Goal: Navigation & Orientation: Go to known website

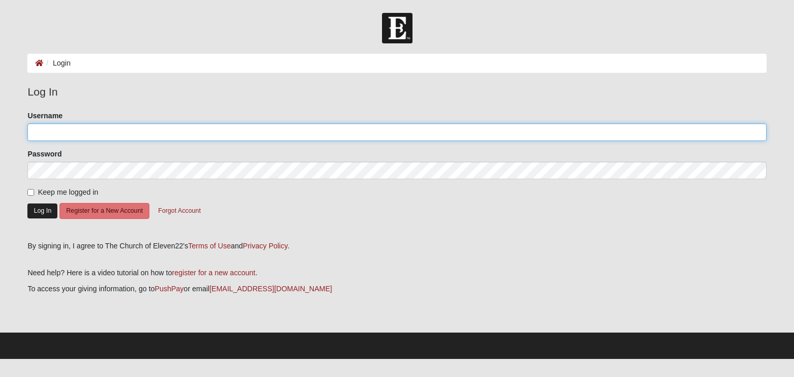
type input "aschamp"
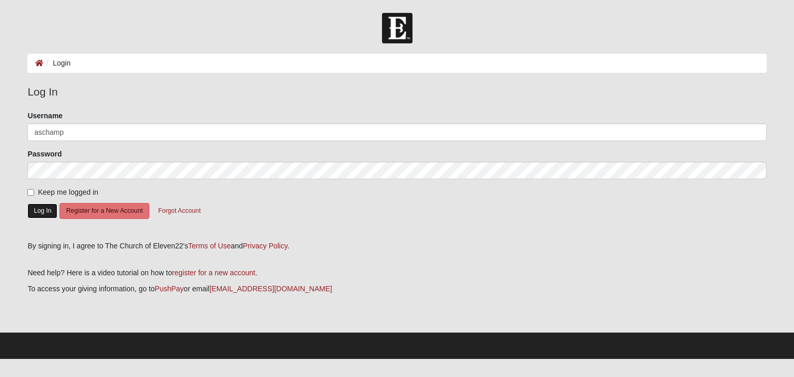
click at [46, 214] on button "Log In" at bounding box center [42, 211] width 30 height 15
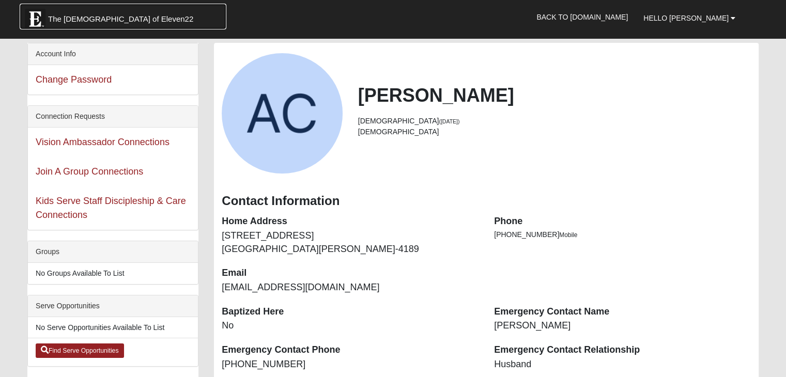
click at [107, 24] on link "The [DEMOGRAPHIC_DATA] of Eleven22" at bounding box center [123, 17] width 207 height 26
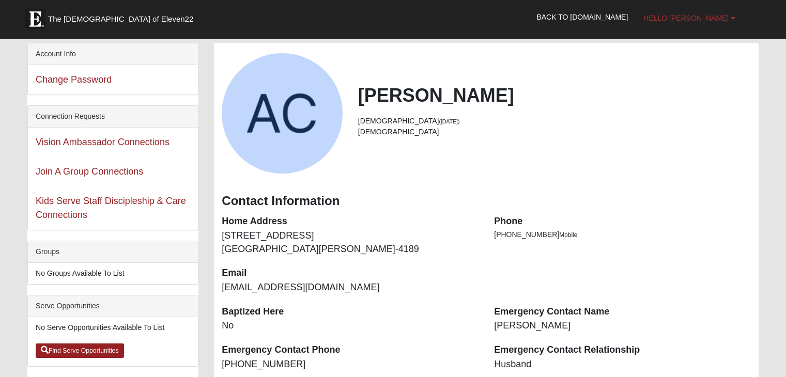
click at [730, 13] on link "Hello [PERSON_NAME]" at bounding box center [690, 18] width 108 height 26
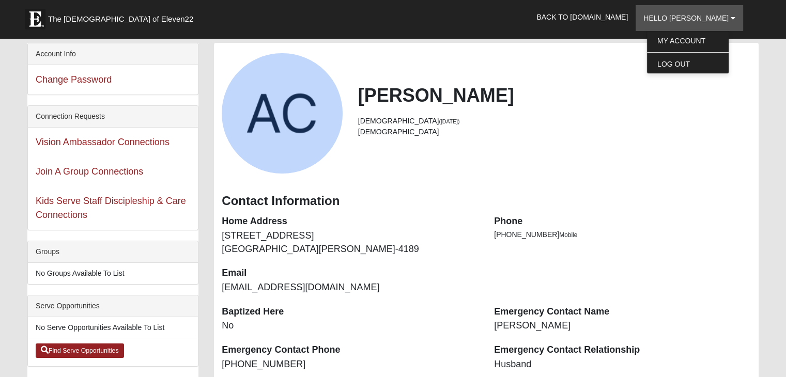
click at [545, 54] on div "[PERSON_NAME] [DEMOGRAPHIC_DATA] ([DATE]) [DEMOGRAPHIC_DATA]" at bounding box center [486, 113] width 545 height 120
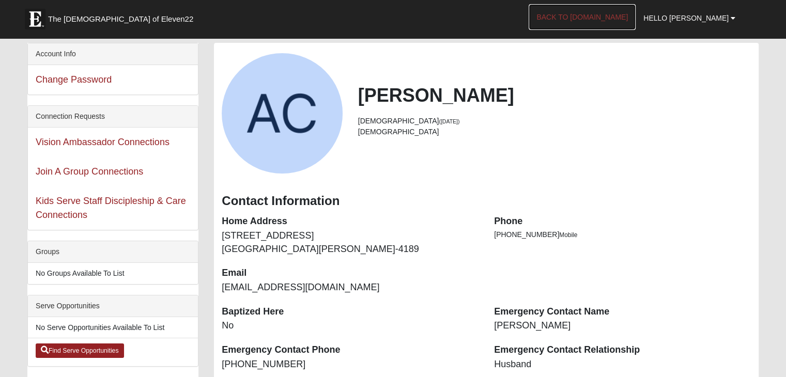
click at [608, 12] on link "Back to [DOMAIN_NAME]" at bounding box center [582, 17] width 107 height 26
